Goal: Information Seeking & Learning: Learn about a topic

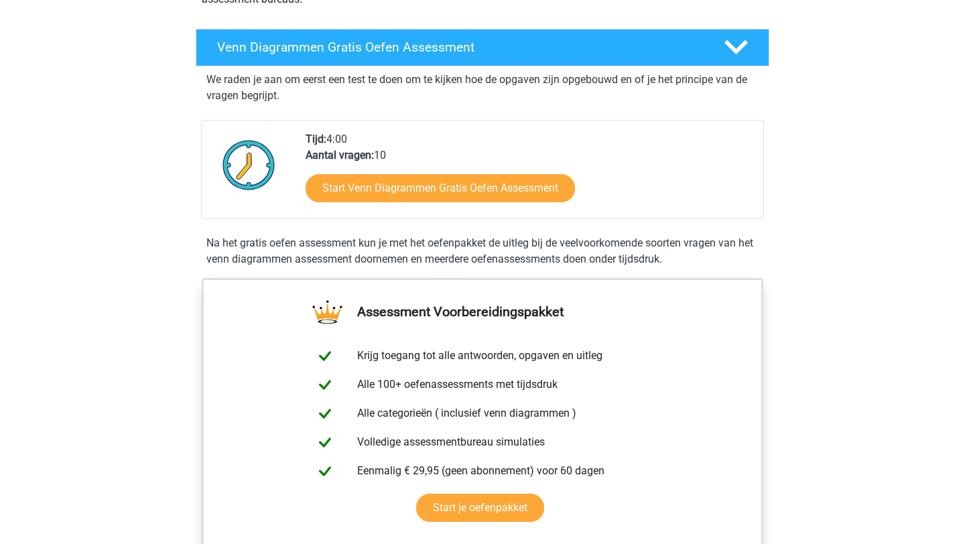
scroll to position [217, 0]
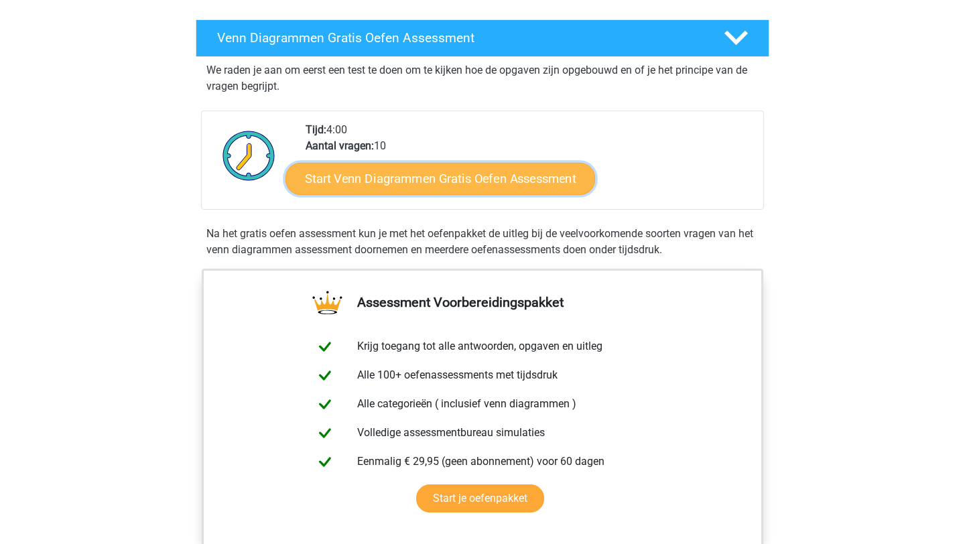
click at [460, 188] on link "Start Venn Diagrammen Gratis Oefen Assessment" at bounding box center [440, 179] width 310 height 32
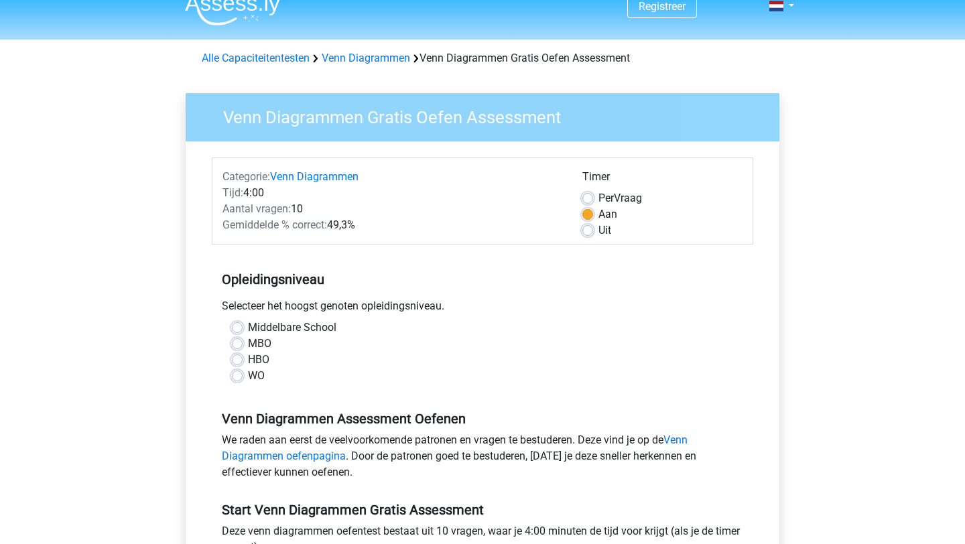
scroll to position [17, 0]
click at [248, 377] on label "WO" at bounding box center [256, 375] width 17 height 16
click at [237, 377] on input "WO" at bounding box center [237, 373] width 11 height 13
radio input "true"
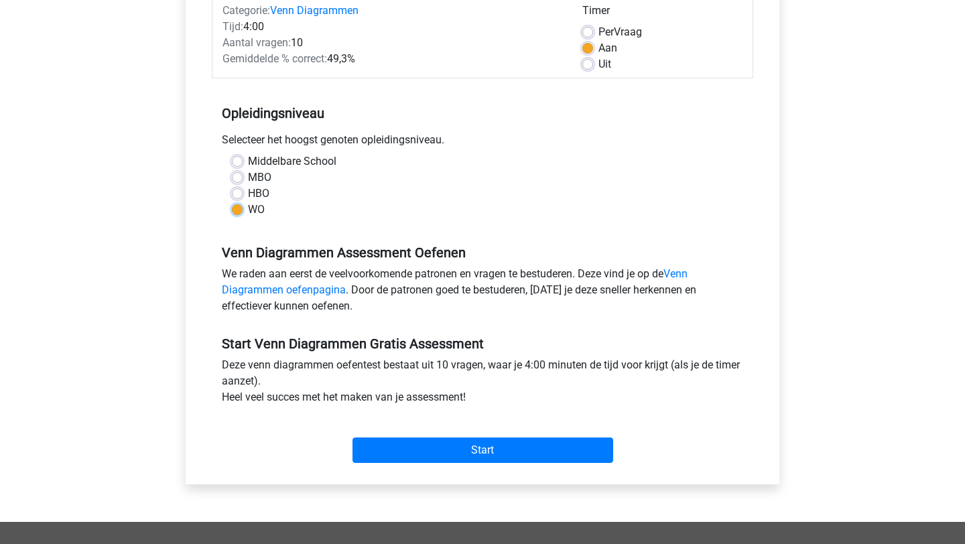
scroll to position [184, 0]
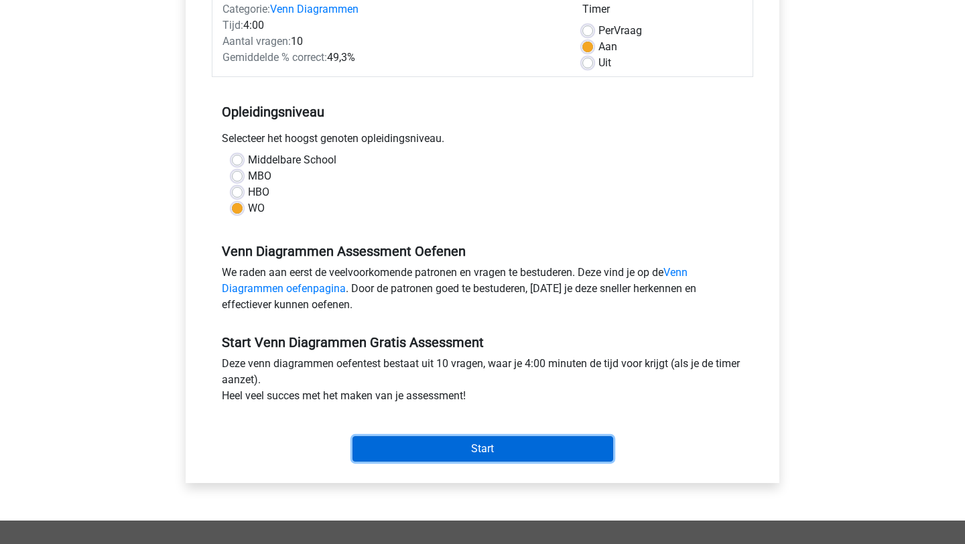
click at [428, 448] on input "Start" at bounding box center [482, 448] width 261 height 25
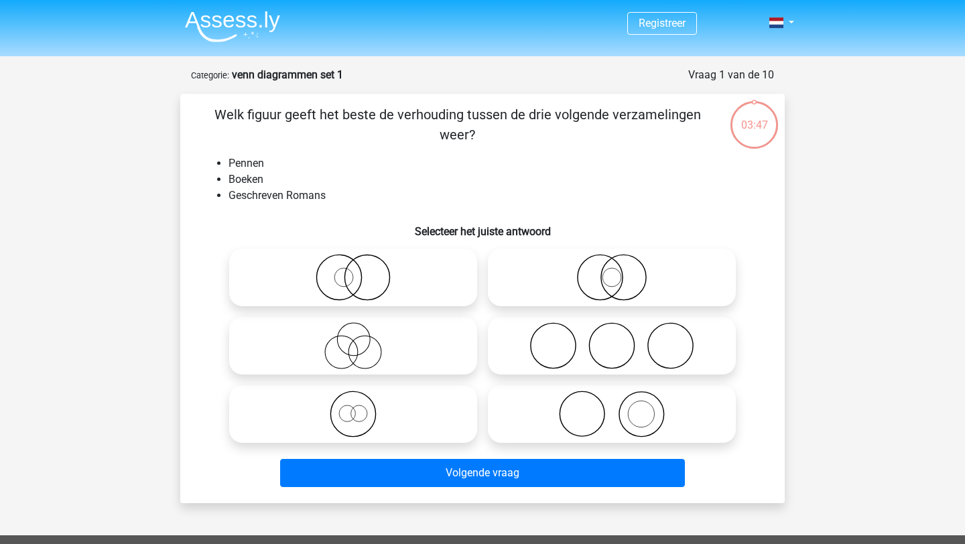
click at [594, 415] on icon at bounding box center [611, 414] width 237 height 47
click at [612, 407] on input "radio" at bounding box center [616, 403] width 9 height 9
radio input "true"
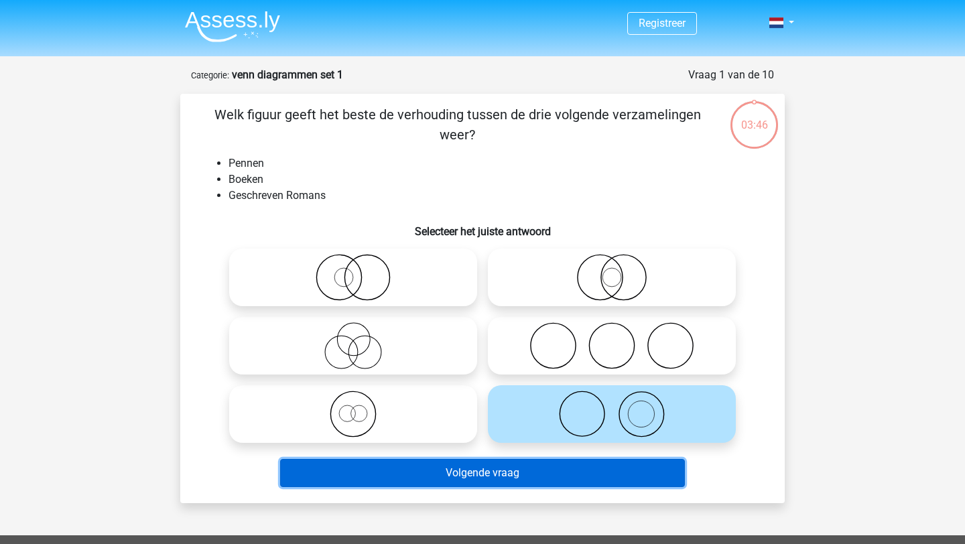
click at [556, 472] on button "Volgende vraag" at bounding box center [482, 473] width 405 height 28
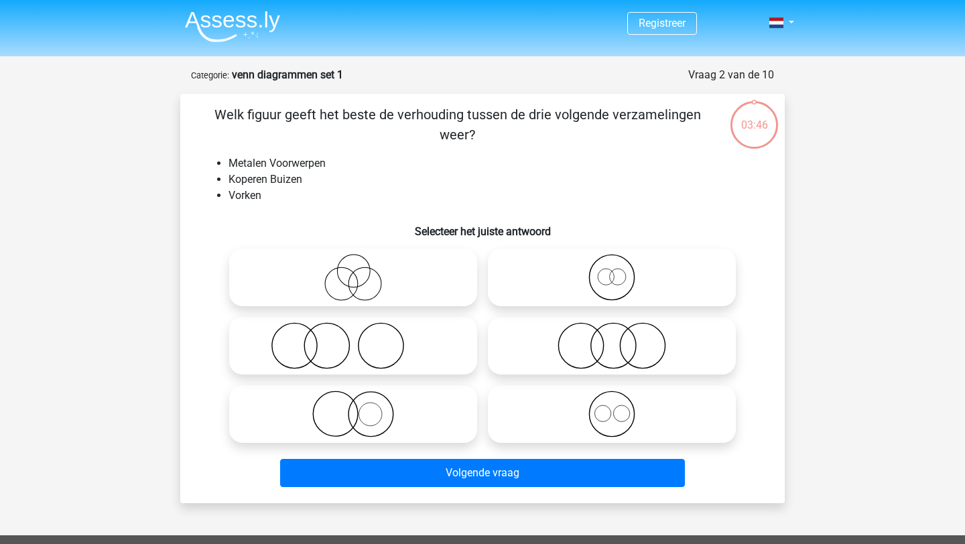
scroll to position [67, 0]
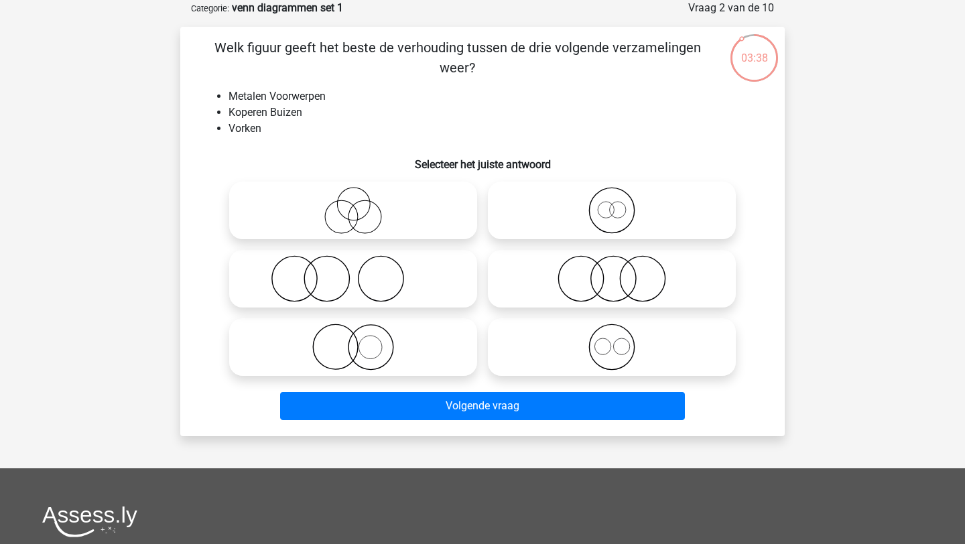
click at [614, 352] on icon at bounding box center [611, 347] width 237 height 47
click at [614, 340] on input "radio" at bounding box center [616, 336] width 9 height 9
radio input "true"
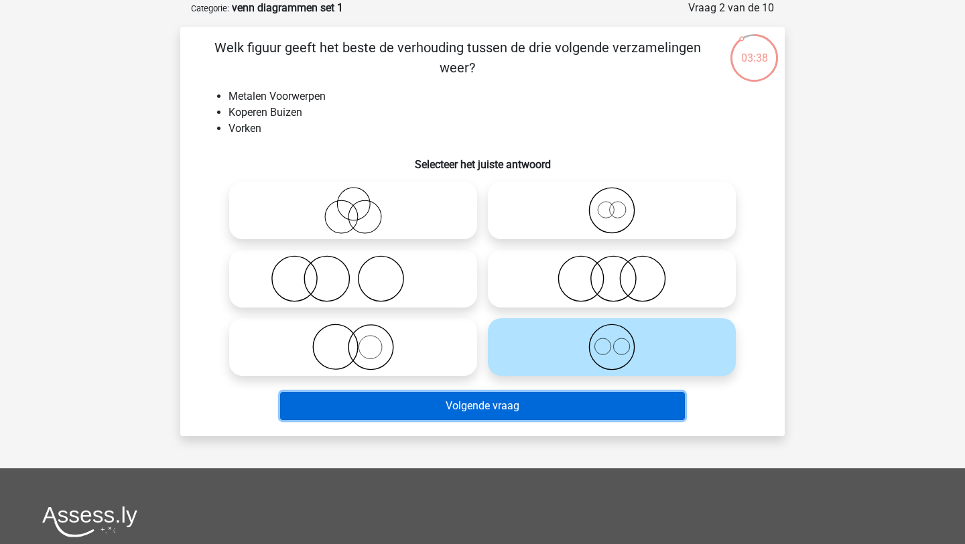
click at [578, 403] on button "Volgende vraag" at bounding box center [482, 406] width 405 height 28
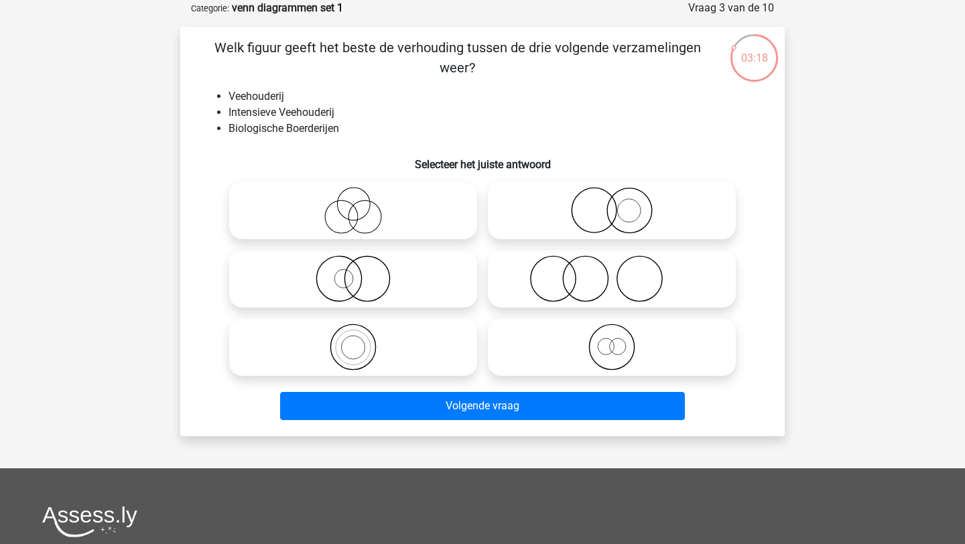
click at [347, 279] on icon at bounding box center [353, 278] width 237 height 47
click at [353, 272] on input "radio" at bounding box center [357, 267] width 9 height 9
radio input "true"
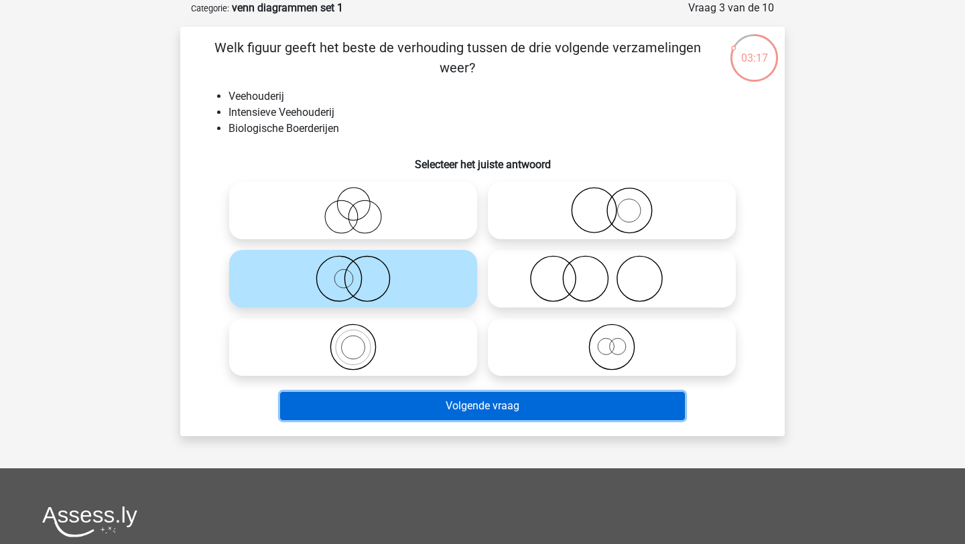
click at [404, 407] on button "Volgende vraag" at bounding box center [482, 406] width 405 height 28
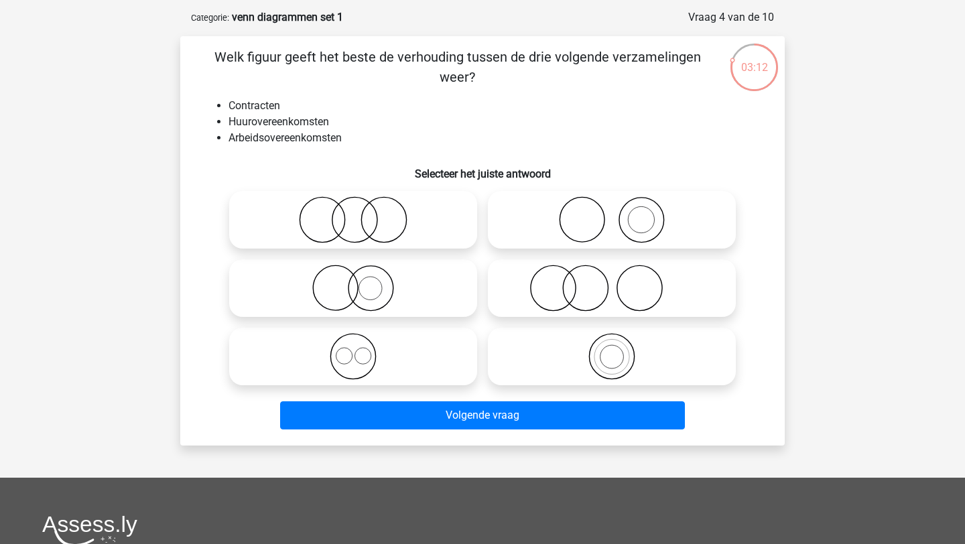
scroll to position [60, 0]
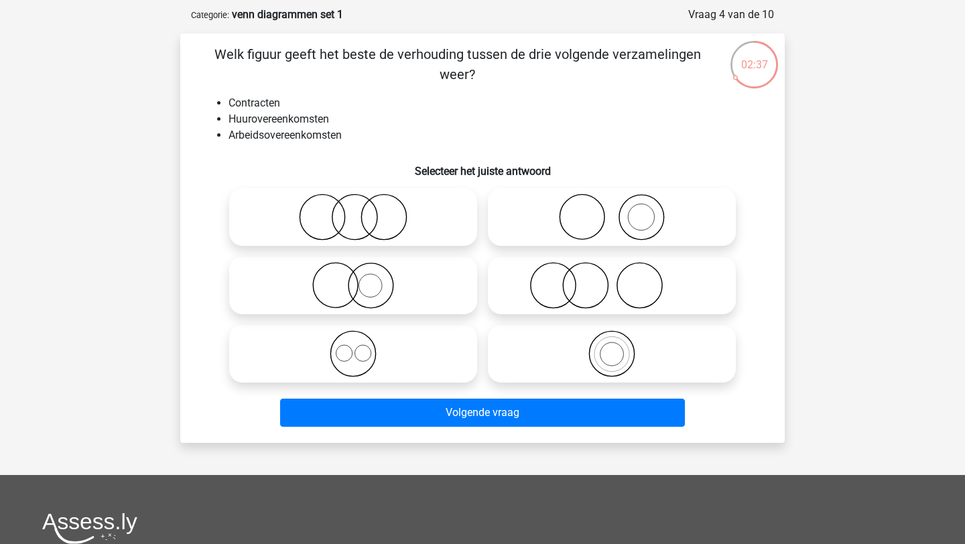
click at [394, 224] on icon at bounding box center [353, 217] width 237 height 47
click at [362, 210] on input "radio" at bounding box center [357, 206] width 9 height 9
radio input "true"
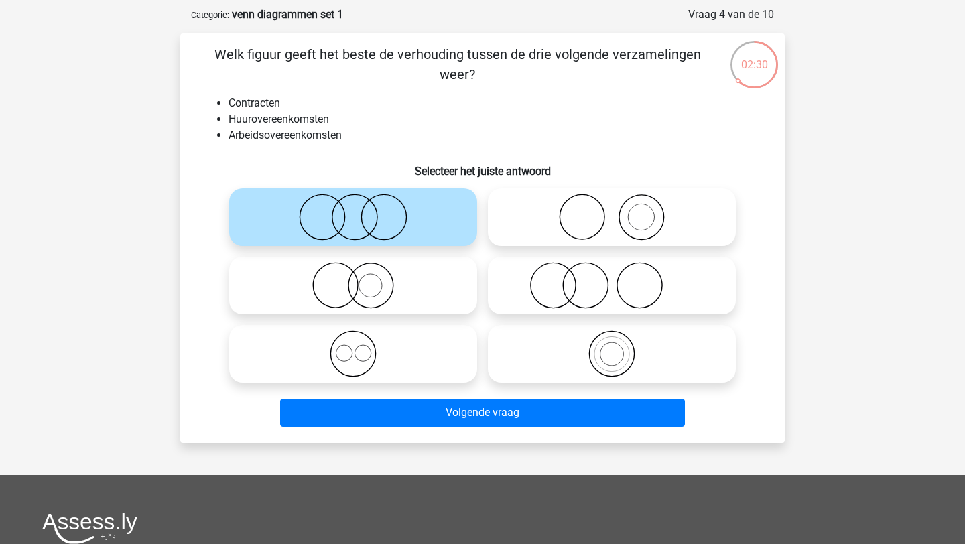
click at [423, 369] on icon at bounding box center [353, 353] width 237 height 47
click at [362, 347] on input "radio" at bounding box center [357, 342] width 9 height 9
radio input "true"
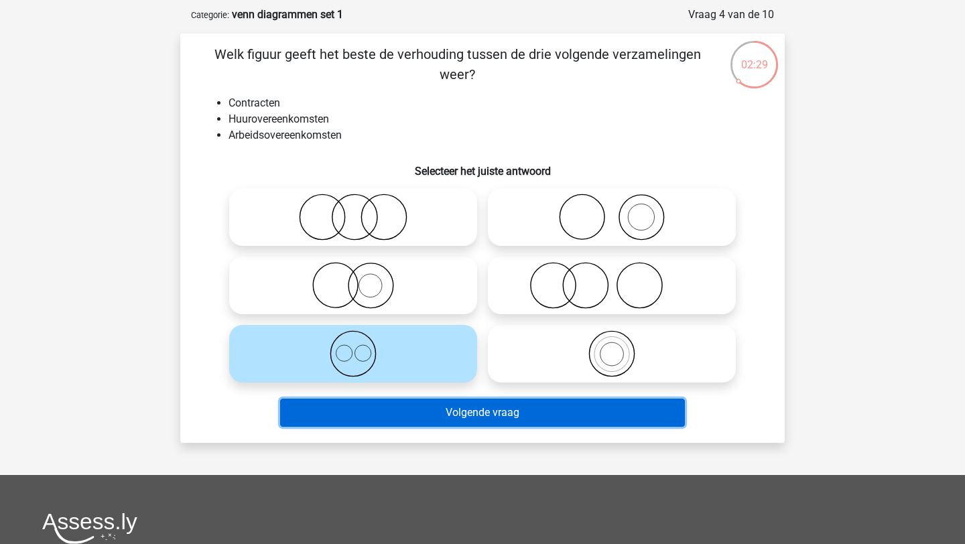
click at [439, 406] on button "Volgende vraag" at bounding box center [482, 413] width 405 height 28
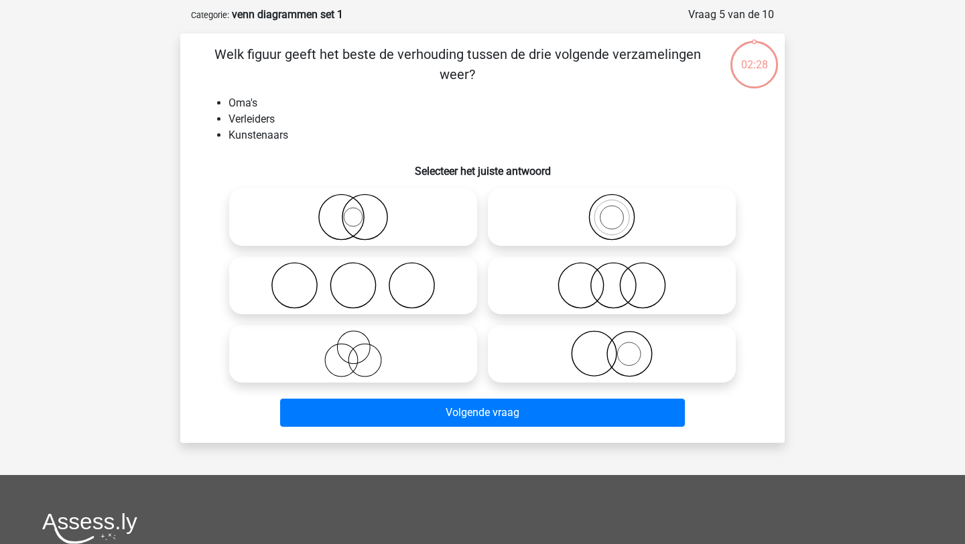
scroll to position [67, 0]
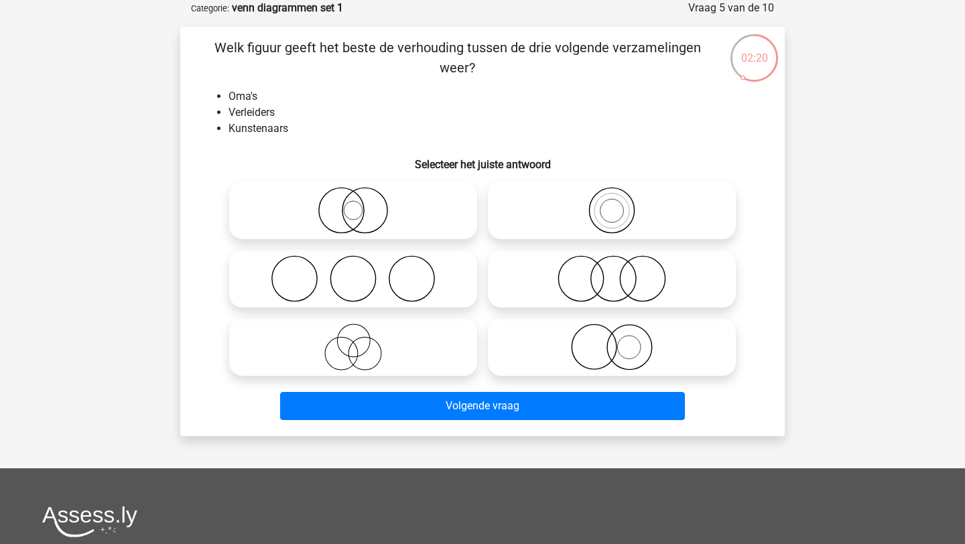
click at [397, 355] on icon at bounding box center [353, 347] width 237 height 47
click at [362, 340] on input "radio" at bounding box center [357, 336] width 9 height 9
radio input "true"
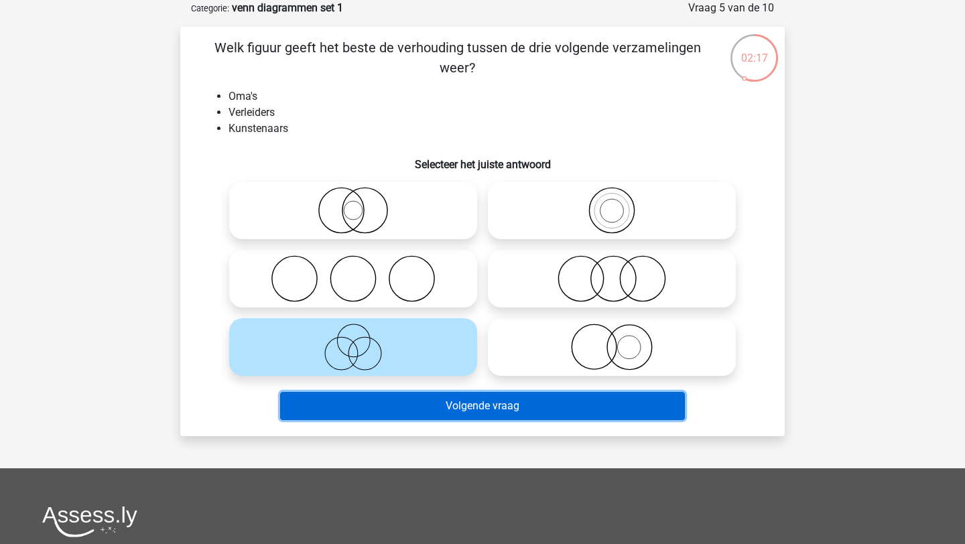
click at [444, 411] on button "Volgende vraag" at bounding box center [482, 406] width 405 height 28
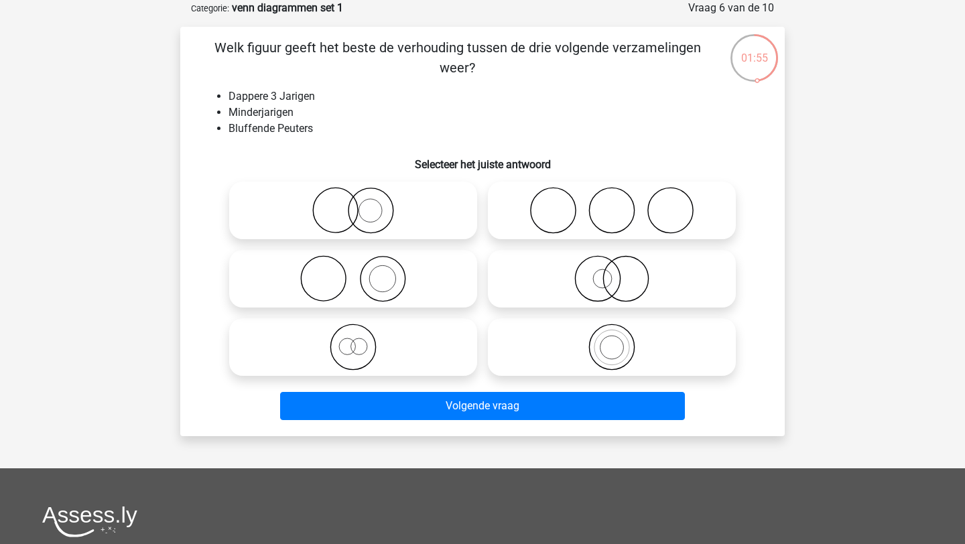
click at [383, 343] on icon at bounding box center [353, 347] width 237 height 47
click at [362, 340] on input "radio" at bounding box center [357, 336] width 9 height 9
radio input "true"
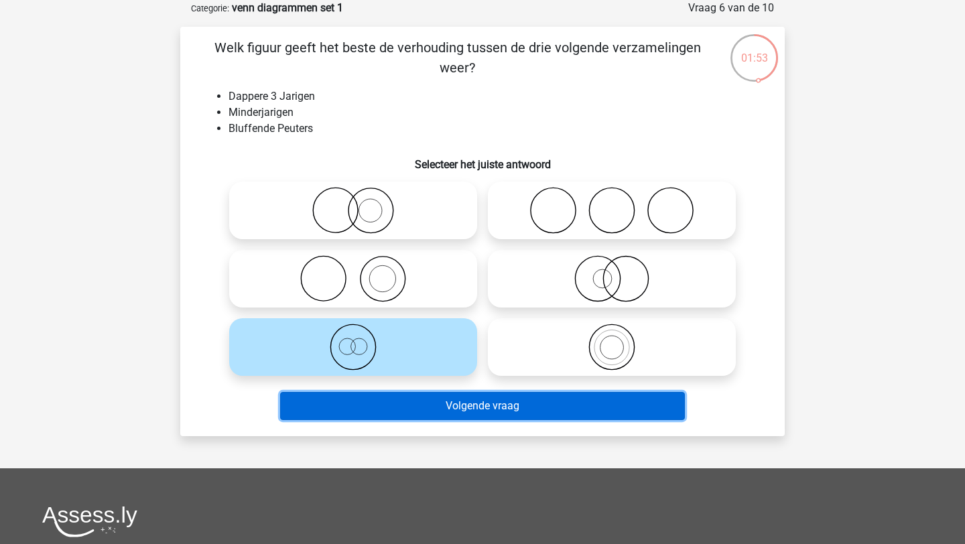
click at [406, 411] on button "Volgende vraag" at bounding box center [482, 406] width 405 height 28
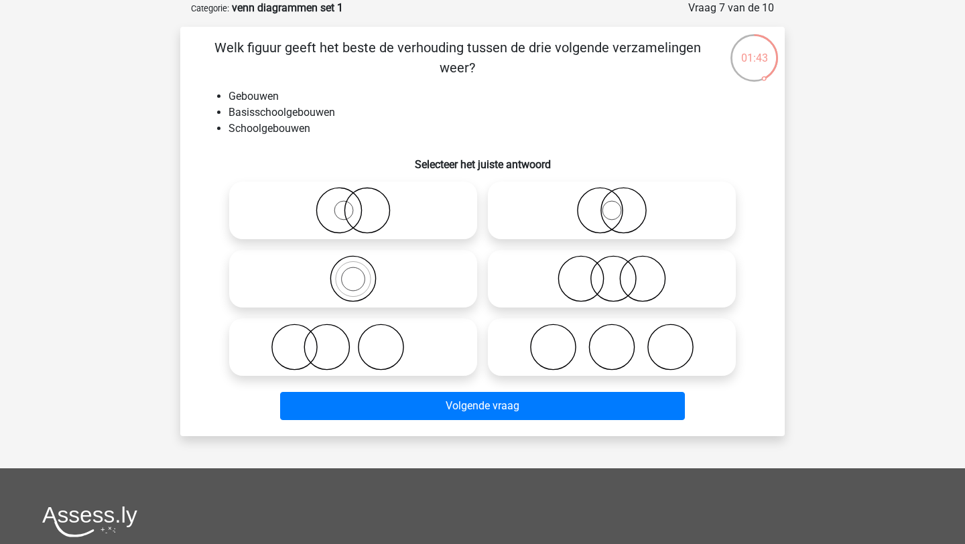
click at [407, 267] on icon at bounding box center [353, 278] width 237 height 47
click at [362, 267] on input "radio" at bounding box center [357, 267] width 9 height 9
radio input "true"
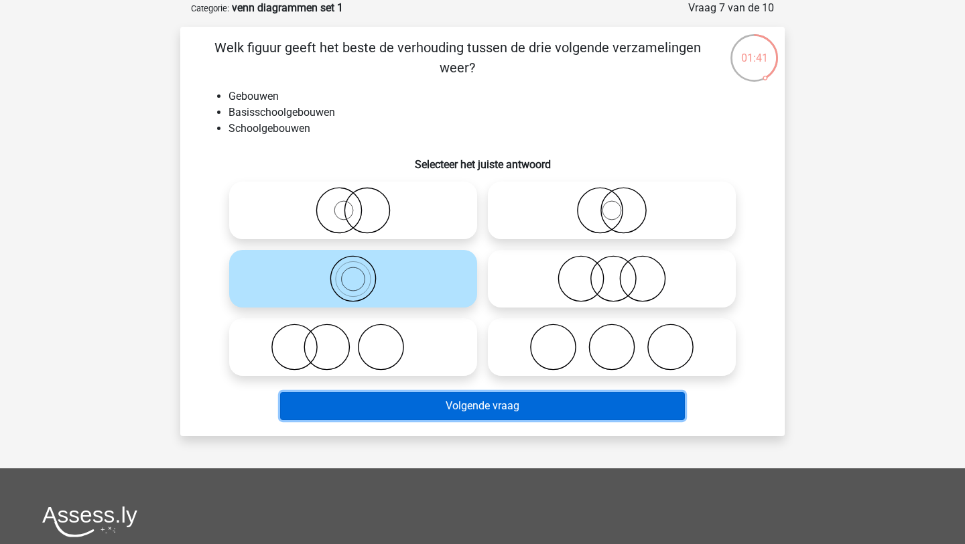
click at [434, 401] on button "Volgende vraag" at bounding box center [482, 406] width 405 height 28
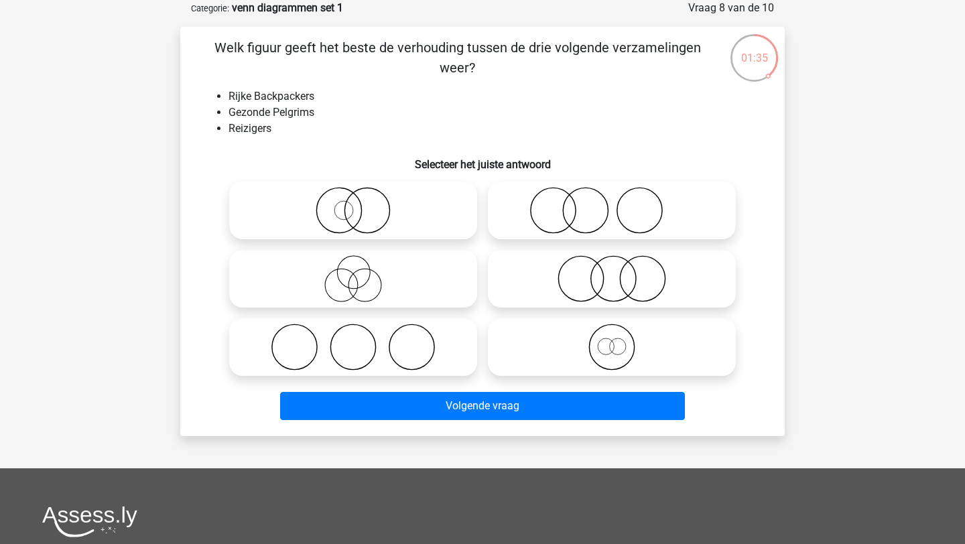
click at [410, 278] on icon at bounding box center [353, 278] width 237 height 47
click at [362, 272] on input "radio" at bounding box center [357, 267] width 9 height 9
radio input "true"
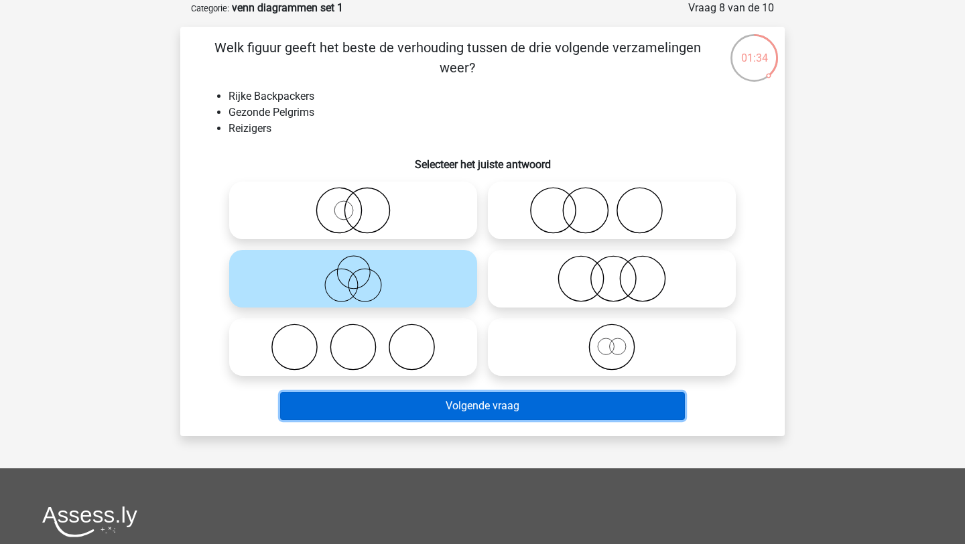
click at [389, 405] on button "Volgende vraag" at bounding box center [482, 406] width 405 height 28
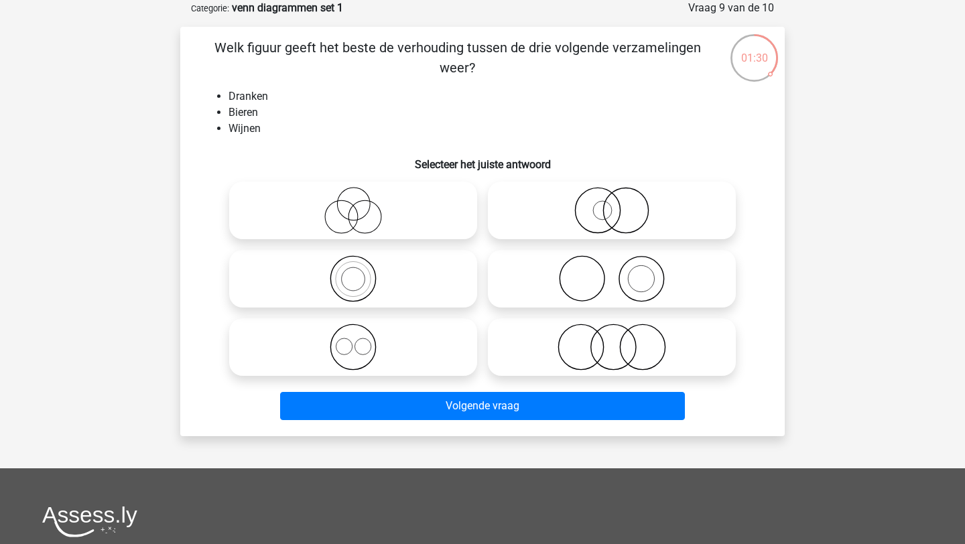
click at [420, 351] on icon at bounding box center [353, 347] width 237 height 47
click at [362, 340] on input "radio" at bounding box center [357, 336] width 9 height 9
radio input "true"
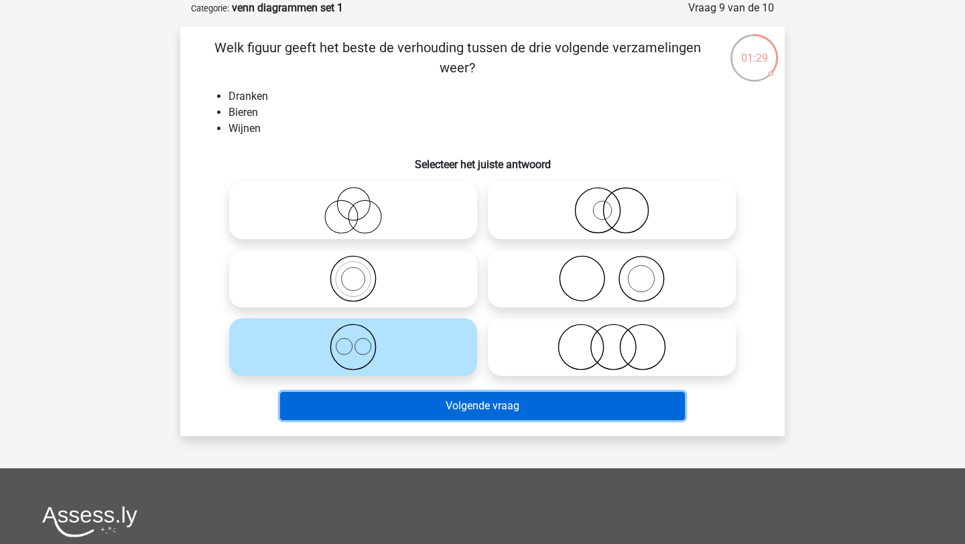
click at [412, 409] on button "Volgende vraag" at bounding box center [482, 406] width 405 height 28
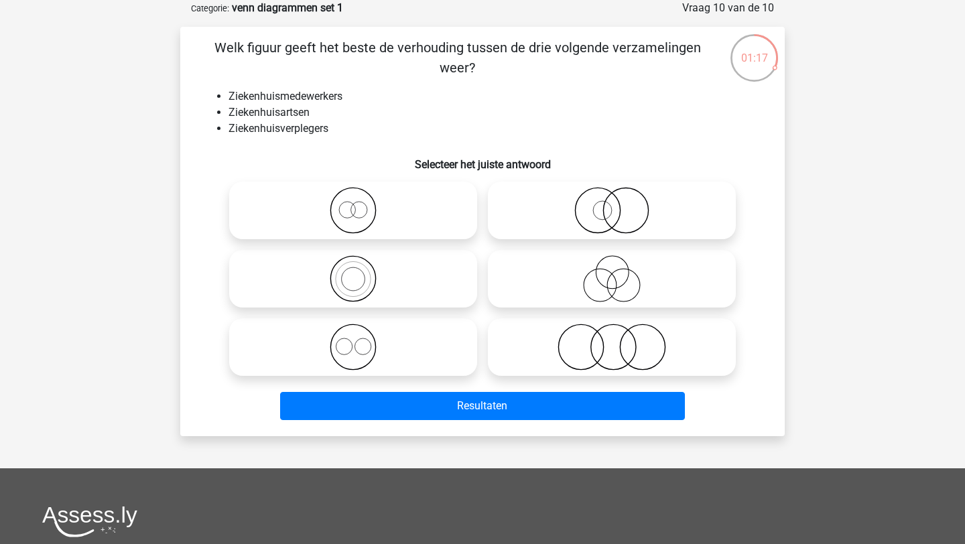
click at [409, 350] on icon at bounding box center [353, 347] width 237 height 47
click at [362, 340] on input "radio" at bounding box center [357, 336] width 9 height 9
radio input "true"
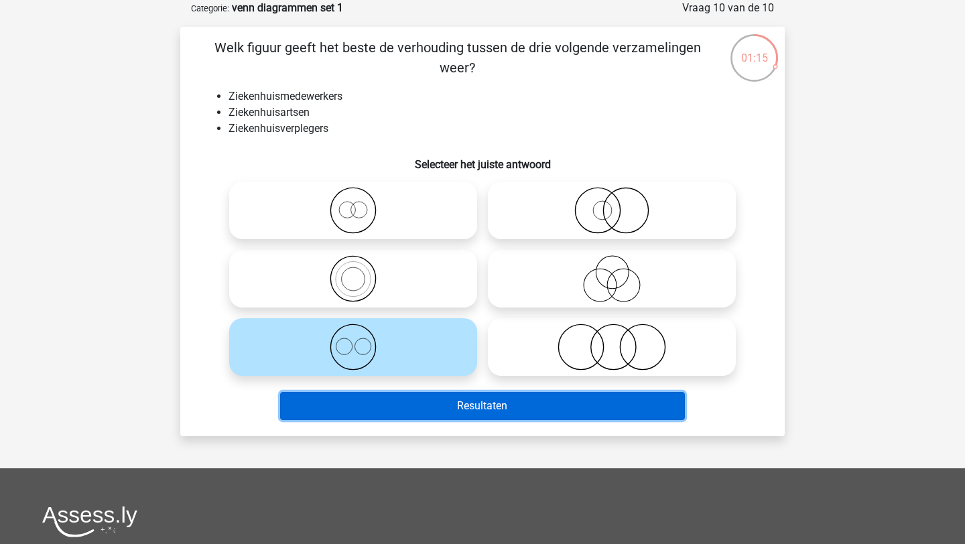
click at [415, 406] on button "Resultaten" at bounding box center [482, 406] width 405 height 28
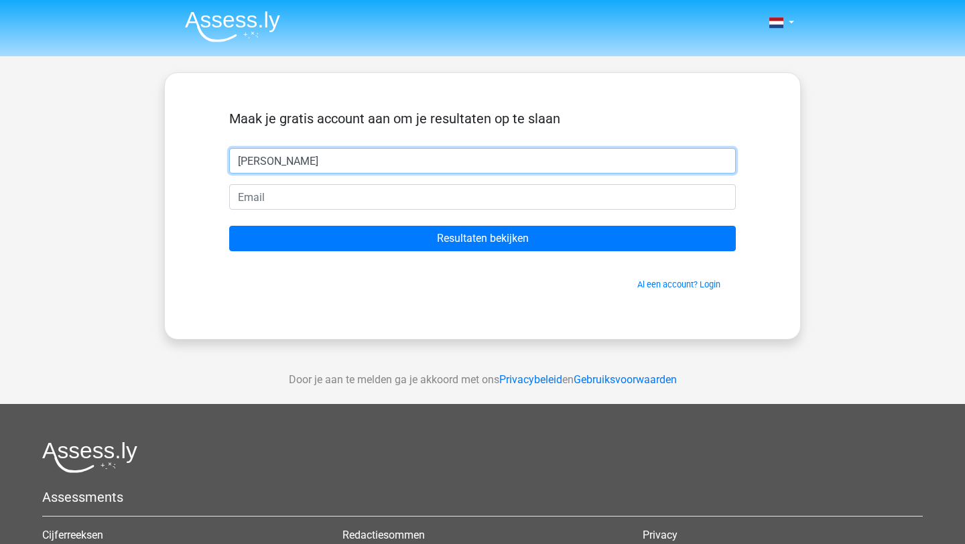
type input "[PERSON_NAME]"
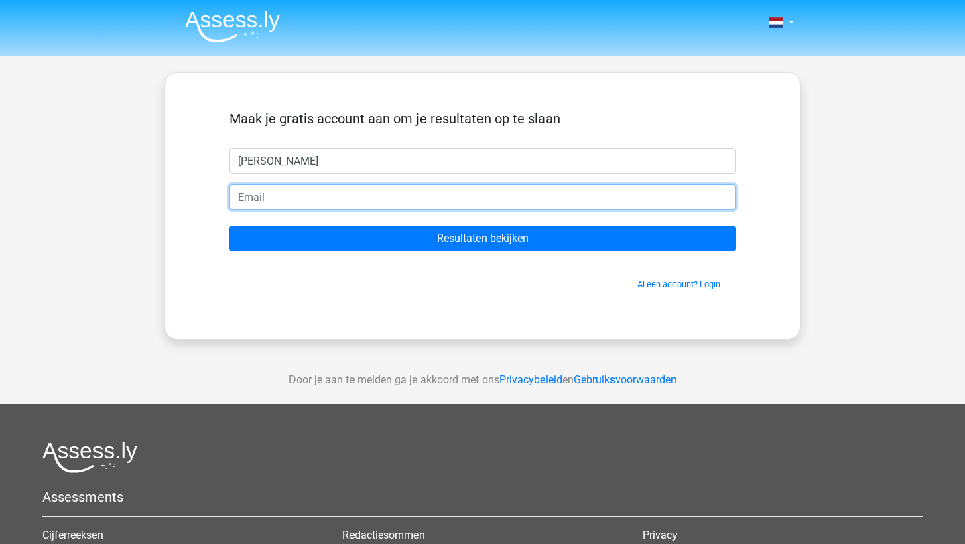
click at [266, 197] on input "email" at bounding box center [482, 196] width 507 height 25
type input "[EMAIL_ADDRESS][DOMAIN_NAME]"
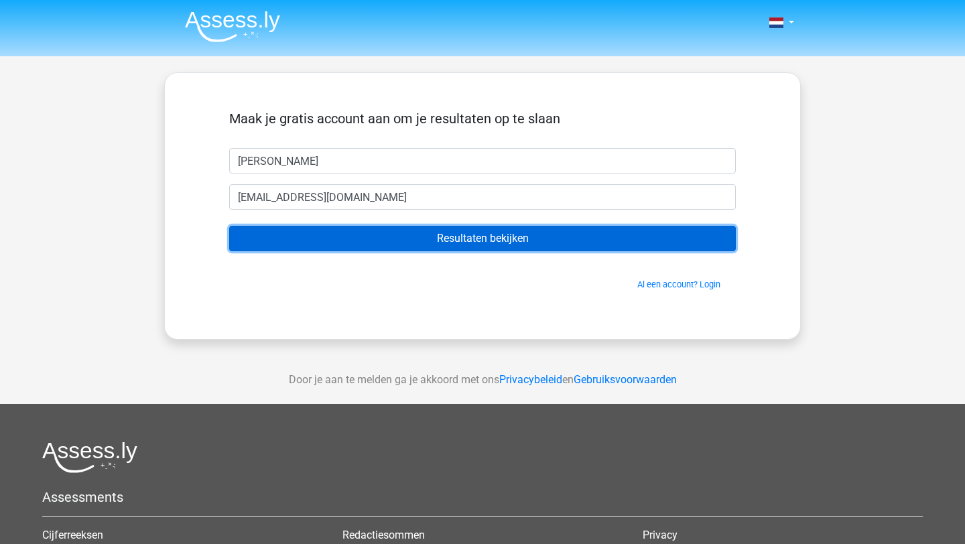
click at [351, 245] on input "Resultaten bekijken" at bounding box center [482, 238] width 507 height 25
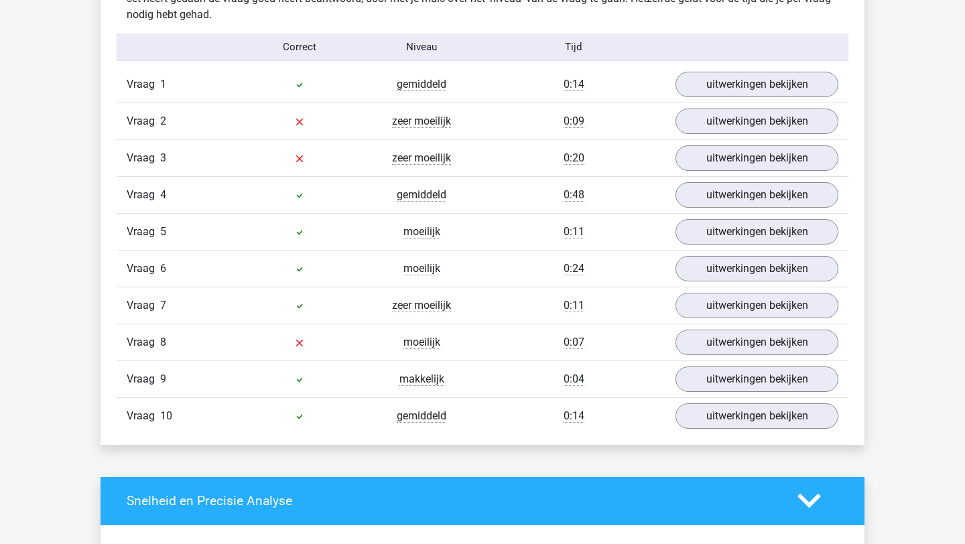
scroll to position [1082, 0]
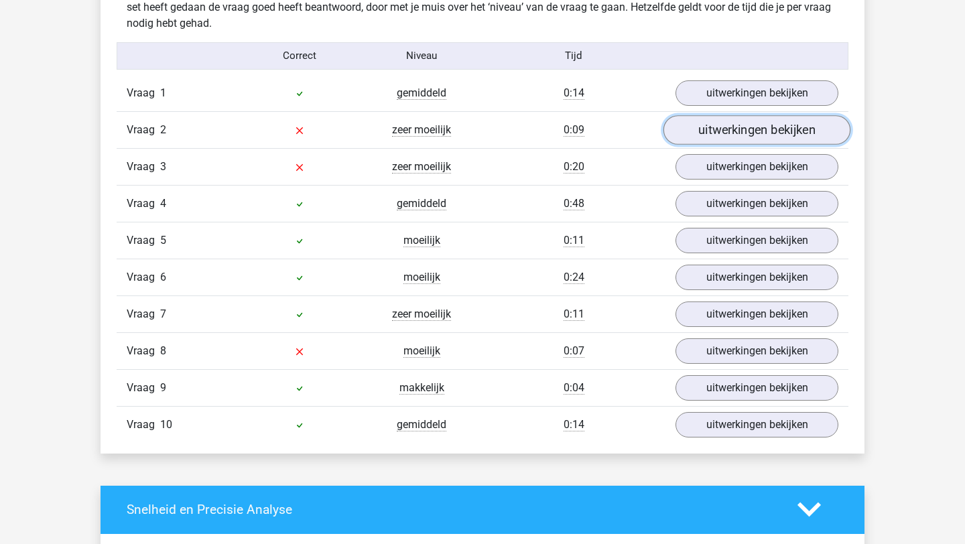
click at [728, 135] on link "uitwerkingen bekijken" at bounding box center [756, 129] width 187 height 29
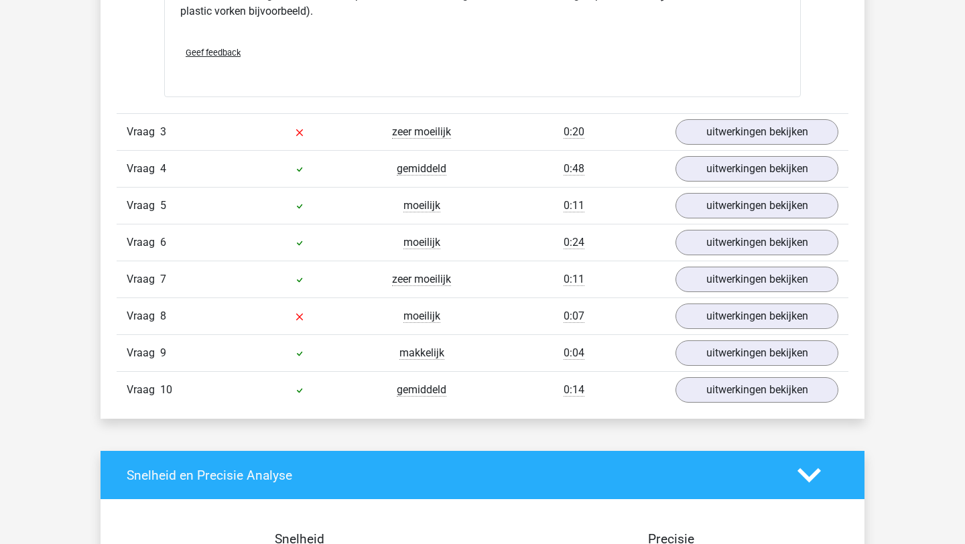
scroll to position [1662, 0]
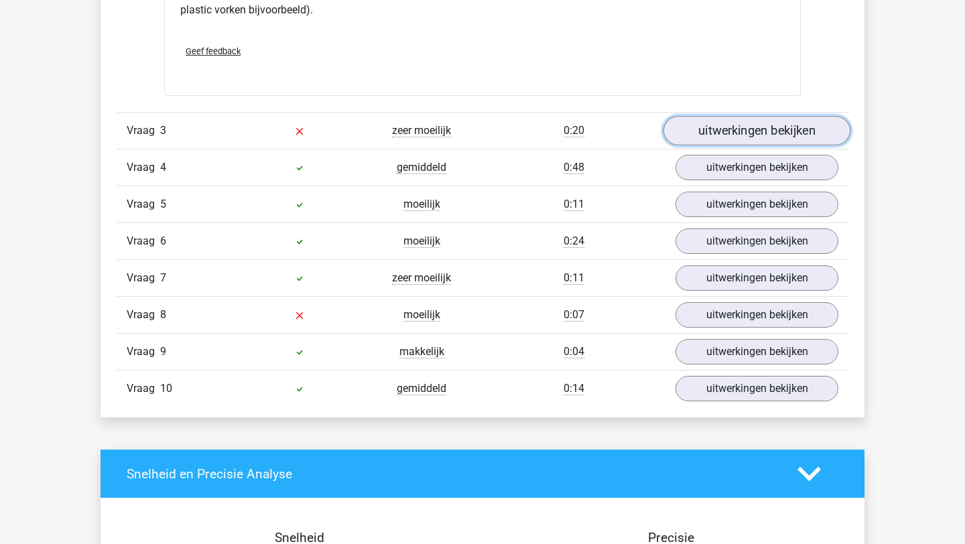
click at [757, 129] on link "uitwerkingen bekijken" at bounding box center [756, 130] width 187 height 29
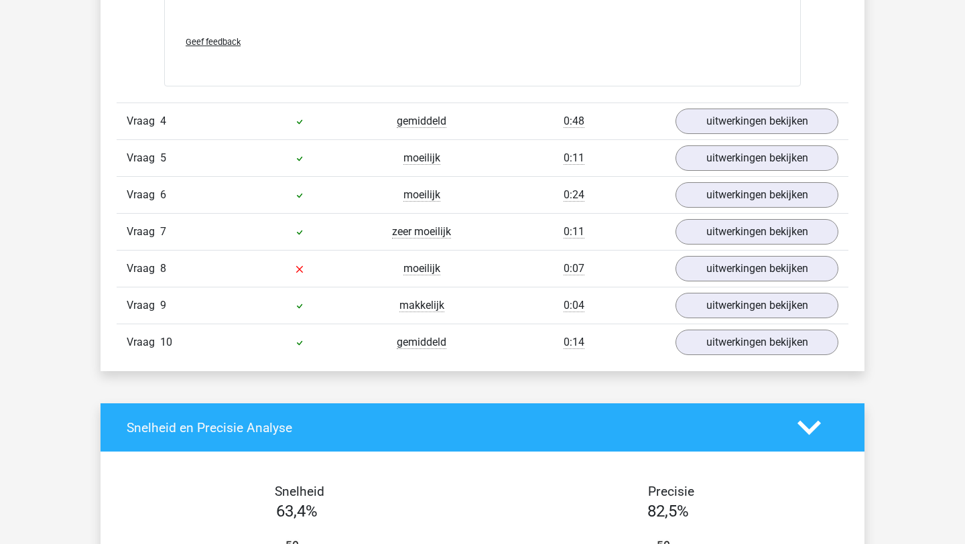
scroll to position [2580, 0]
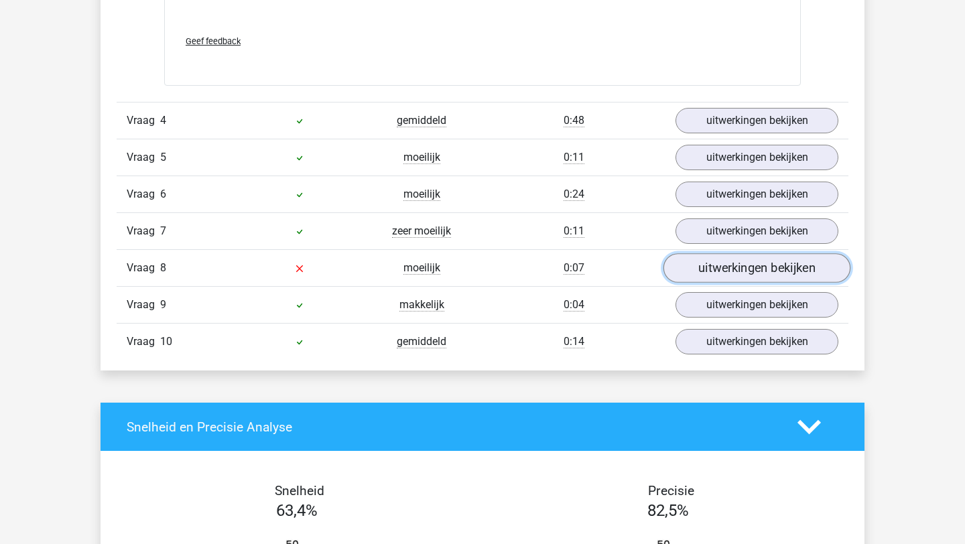
click at [736, 265] on link "uitwerkingen bekijken" at bounding box center [756, 268] width 187 height 29
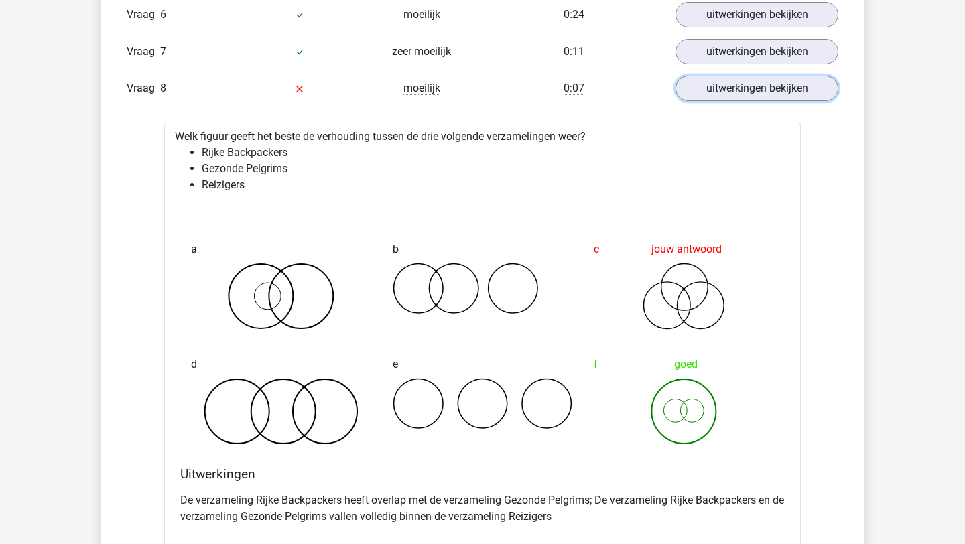
scroll to position [2761, 0]
